Goal: Transaction & Acquisition: Purchase product/service

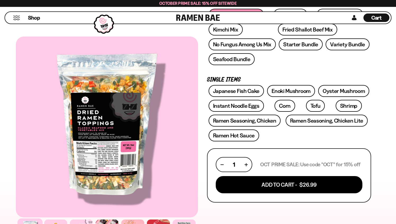
scroll to position [120, 0]
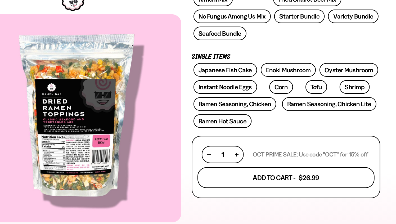
click at [265, 177] on button "Add To Cart - $26.99" at bounding box center [289, 179] width 154 height 18
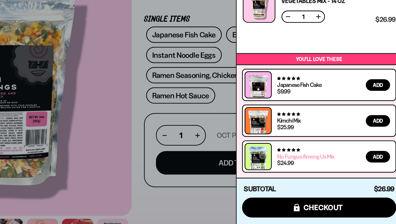
scroll to position [119, 0]
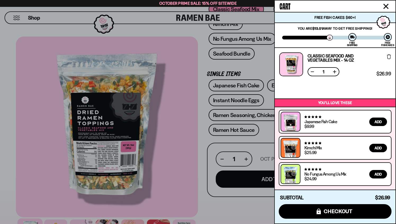
click at [384, 23] on div at bounding box center [386, 31] width 22 height 35
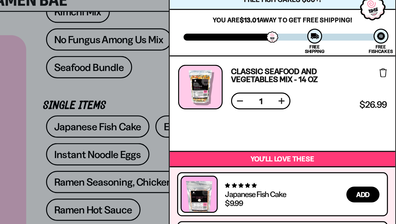
click at [388, 38] on div at bounding box center [388, 37] width 8 height 8
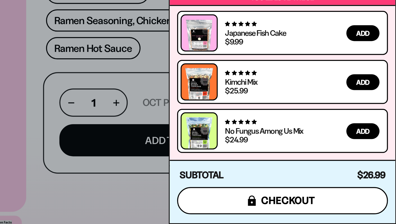
click at [351, 215] on button "icons8-lock checkout" at bounding box center [335, 211] width 113 height 15
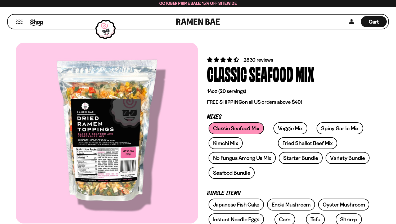
click at [38, 23] on span "Shop" at bounding box center [36, 22] width 13 height 8
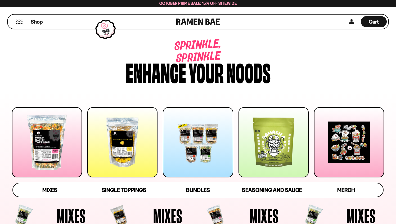
click at [15, 25] on div "Shop" at bounding box center [92, 22] width 167 height 14
click at [20, 23] on button "Mobile Menu Trigger" at bounding box center [19, 22] width 7 height 5
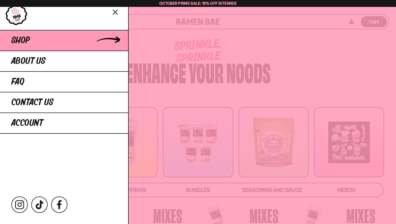
click at [40, 39] on link "Shop" at bounding box center [64, 40] width 128 height 21
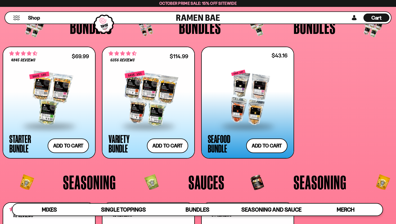
scroll to position [613, 0]
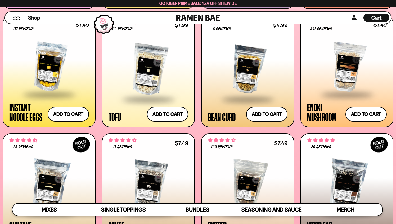
click at [37, 86] on span at bounding box center [49, 95] width 65 height 19
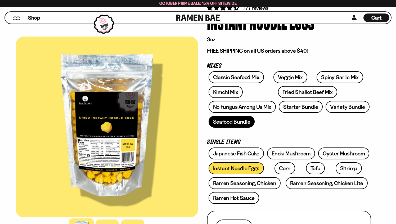
scroll to position [55, 0]
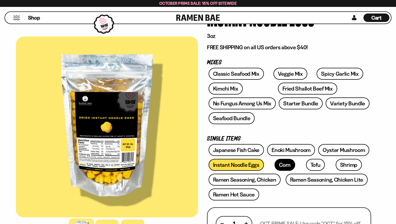
click at [275, 167] on link "Corn" at bounding box center [285, 165] width 21 height 12
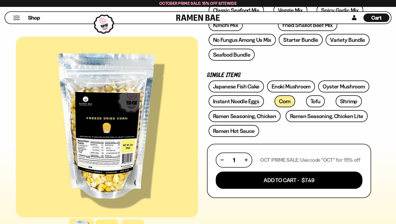
scroll to position [117, 0]
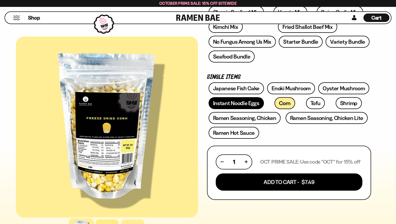
click at [216, 107] on link "Instant Noodle Eggs" at bounding box center [236, 103] width 55 height 12
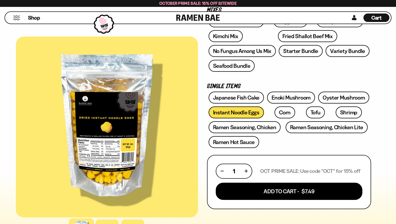
scroll to position [121, 0]
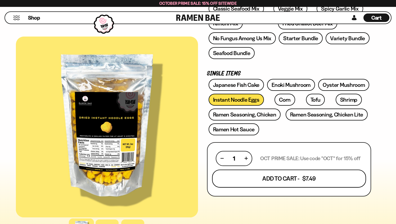
click at [258, 181] on button "Add To Cart - $7.49" at bounding box center [289, 179] width 154 height 18
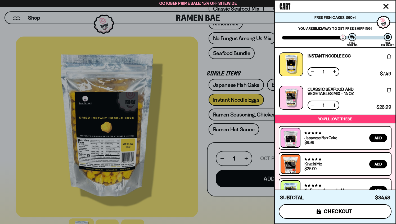
click at [341, 211] on span "checkout" at bounding box center [338, 211] width 29 height 6
